Goal: Task Accomplishment & Management: Use online tool/utility

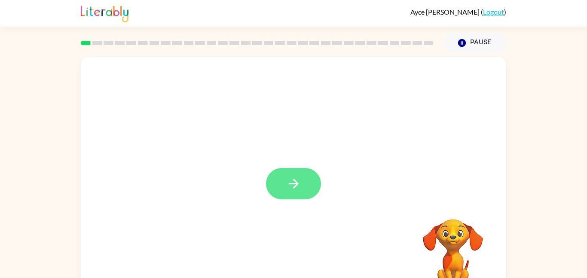
click at [309, 182] on button "button" at bounding box center [293, 183] width 55 height 31
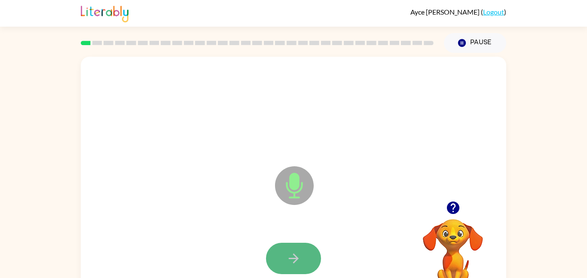
click at [288, 253] on icon "button" at bounding box center [293, 258] width 15 height 15
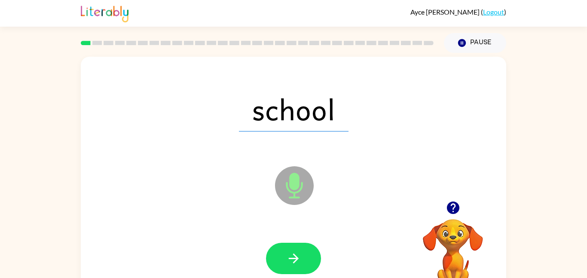
click at [288, 253] on icon "button" at bounding box center [293, 258] width 15 height 15
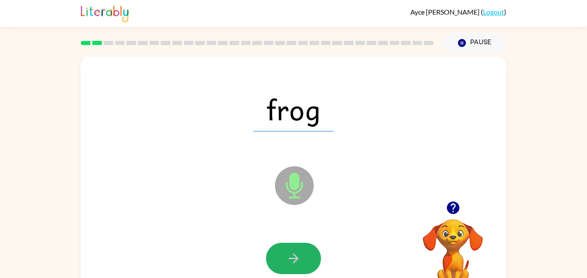
click at [288, 253] on icon "button" at bounding box center [293, 258] width 15 height 15
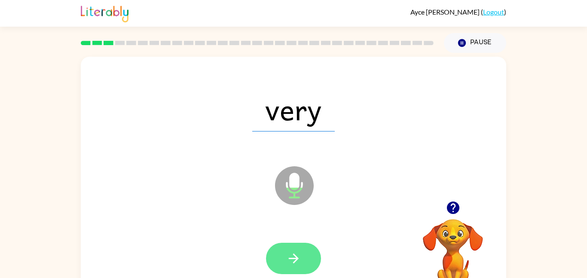
click at [301, 264] on button "button" at bounding box center [293, 258] width 55 height 31
click at [317, 260] on button "button" at bounding box center [293, 258] width 55 height 31
click at [293, 262] on icon "button" at bounding box center [293, 258] width 15 height 15
click at [293, 262] on icon "button" at bounding box center [293, 259] width 10 height 10
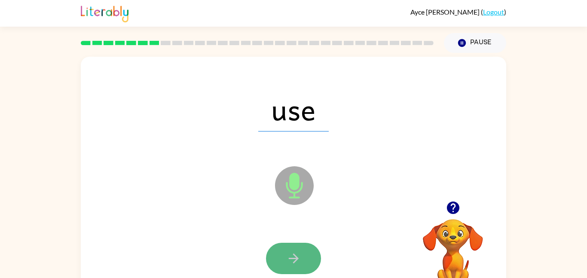
click at [292, 262] on icon "button" at bounding box center [293, 258] width 15 height 15
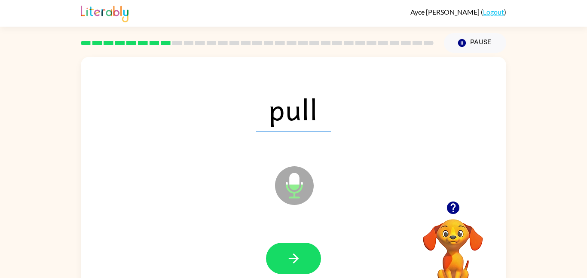
click at [292, 262] on icon "button" at bounding box center [293, 258] width 15 height 15
click at [308, 235] on div at bounding box center [293, 258] width 408 height 70
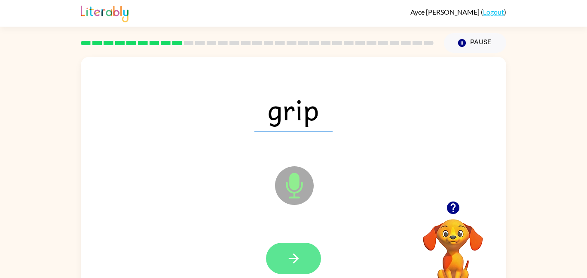
click at [303, 257] on button "button" at bounding box center [293, 258] width 55 height 31
click at [297, 260] on icon "button" at bounding box center [293, 259] width 10 height 10
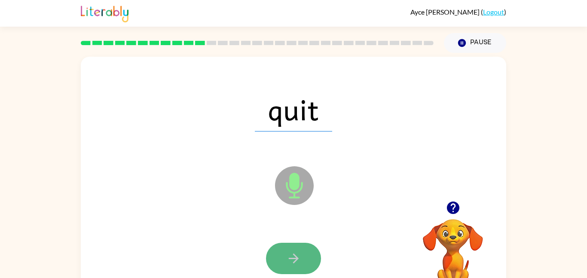
click at [296, 261] on icon "button" at bounding box center [293, 258] width 15 height 15
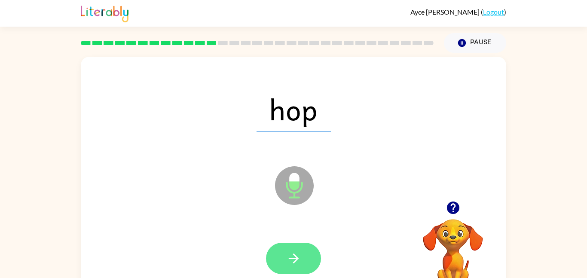
click at [300, 258] on icon "button" at bounding box center [293, 258] width 15 height 15
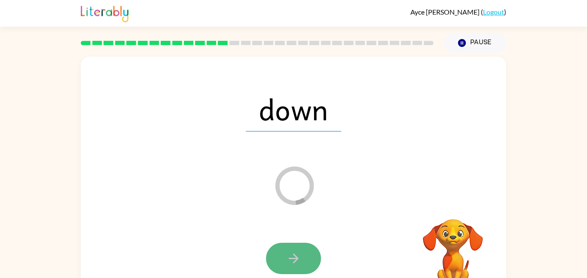
click at [304, 248] on button "button" at bounding box center [293, 258] width 55 height 31
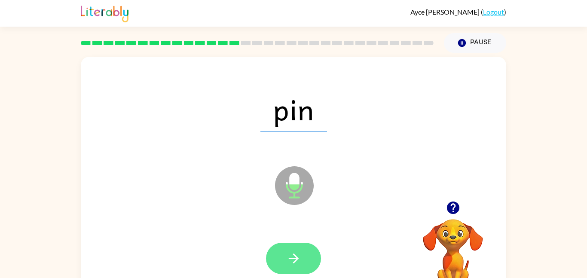
click at [304, 245] on button "button" at bounding box center [293, 258] width 55 height 31
click at [302, 253] on button "button" at bounding box center [293, 258] width 55 height 31
click at [303, 257] on button "button" at bounding box center [293, 258] width 55 height 31
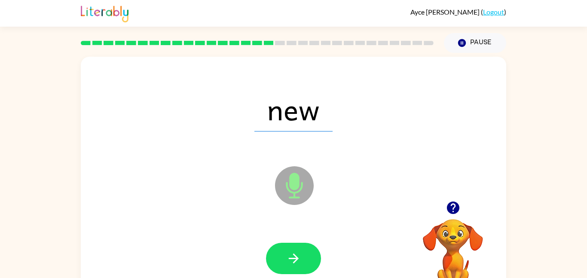
click at [303, 257] on button "button" at bounding box center [293, 258] width 55 height 31
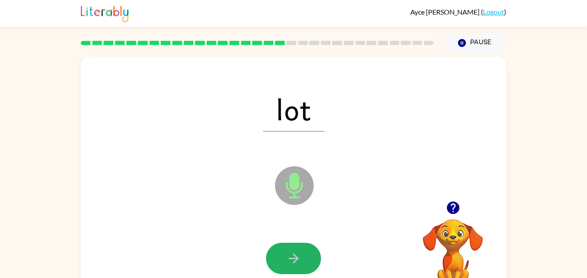
click at [303, 257] on button "button" at bounding box center [293, 258] width 55 height 31
click at [299, 258] on icon "button" at bounding box center [293, 258] width 15 height 15
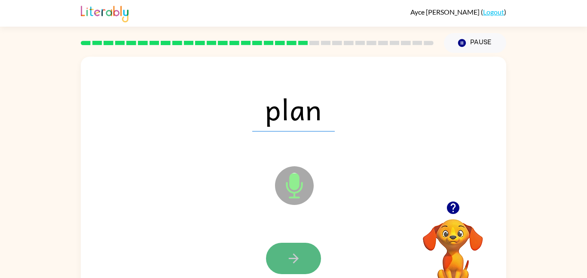
click at [297, 255] on icon "button" at bounding box center [293, 258] width 15 height 15
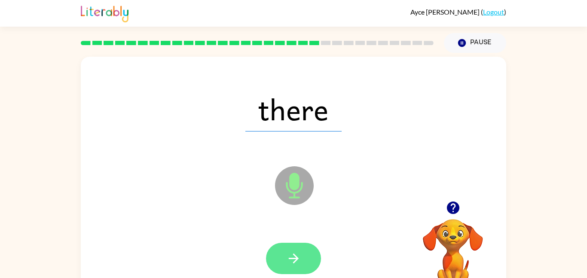
click at [299, 260] on icon "button" at bounding box center [293, 258] width 15 height 15
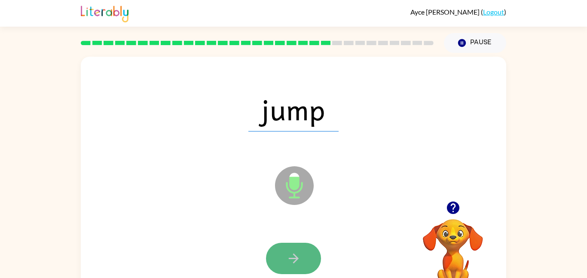
click at [299, 260] on icon "button" at bounding box center [293, 258] width 15 height 15
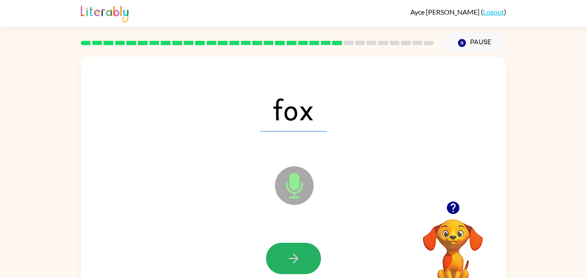
click at [303, 263] on button "button" at bounding box center [293, 258] width 55 height 31
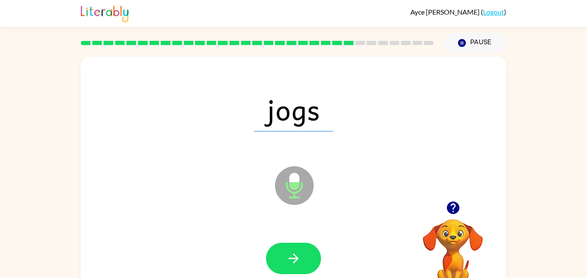
click at [303, 264] on button "button" at bounding box center [293, 258] width 55 height 31
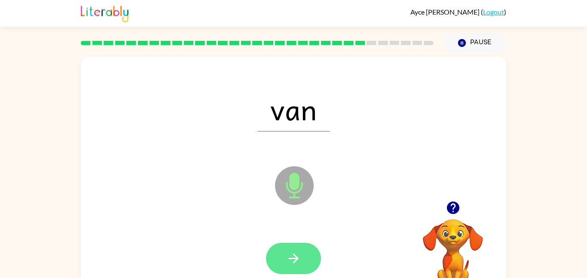
click at [306, 266] on button "button" at bounding box center [293, 258] width 55 height 31
click at [306, 264] on button "button" at bounding box center [293, 258] width 55 height 31
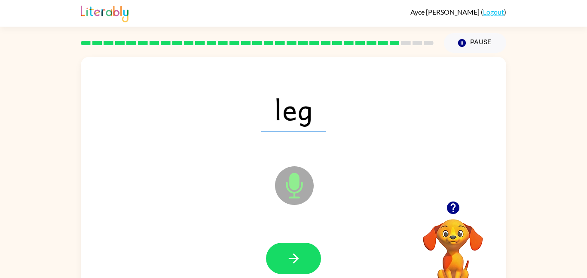
click at [291, 239] on div at bounding box center [293, 258] width 408 height 70
click at [293, 243] on button "button" at bounding box center [293, 258] width 55 height 31
click at [298, 248] on button "button" at bounding box center [293, 258] width 55 height 31
